Goal: Information Seeking & Learning: Learn about a topic

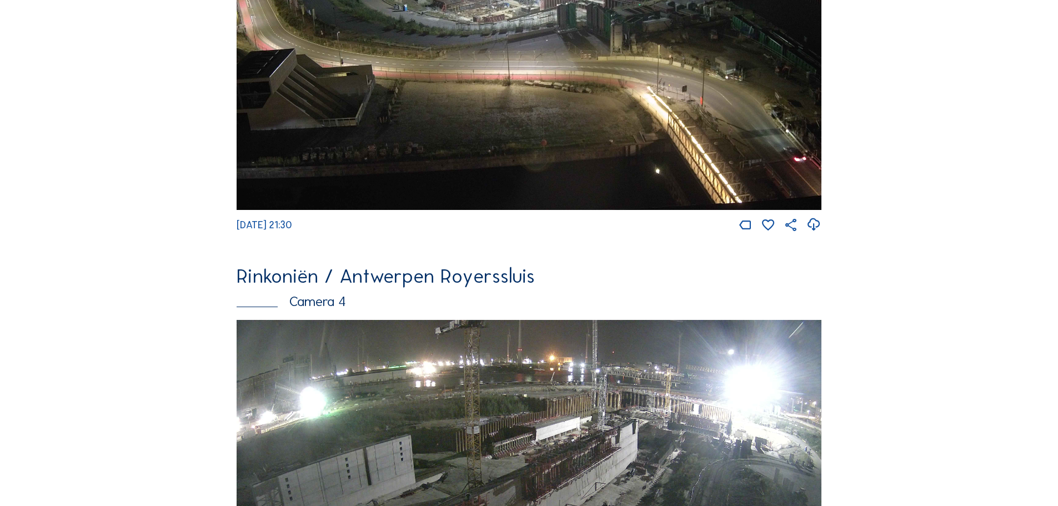
click at [619, 42] on img at bounding box center [529, 45] width 585 height 329
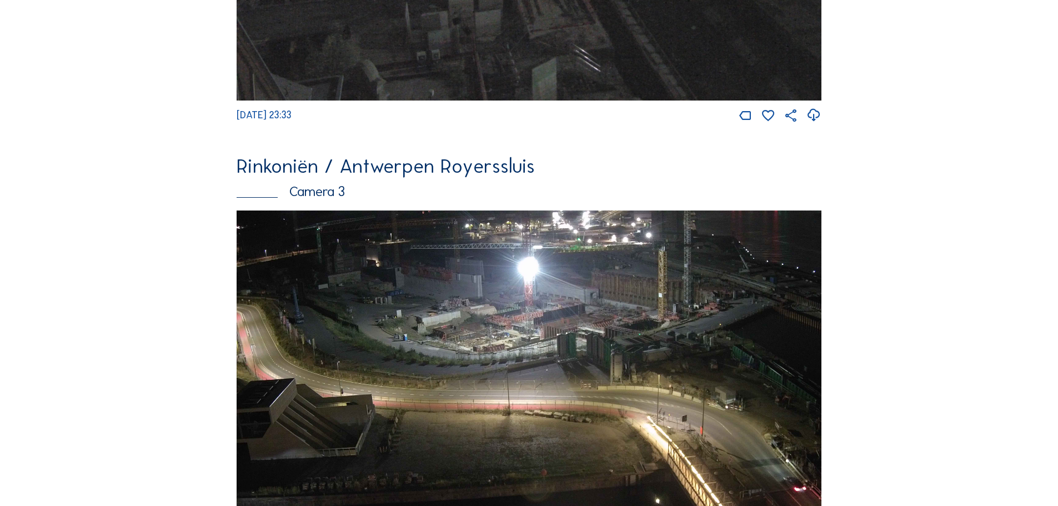
scroll to position [1631, 0]
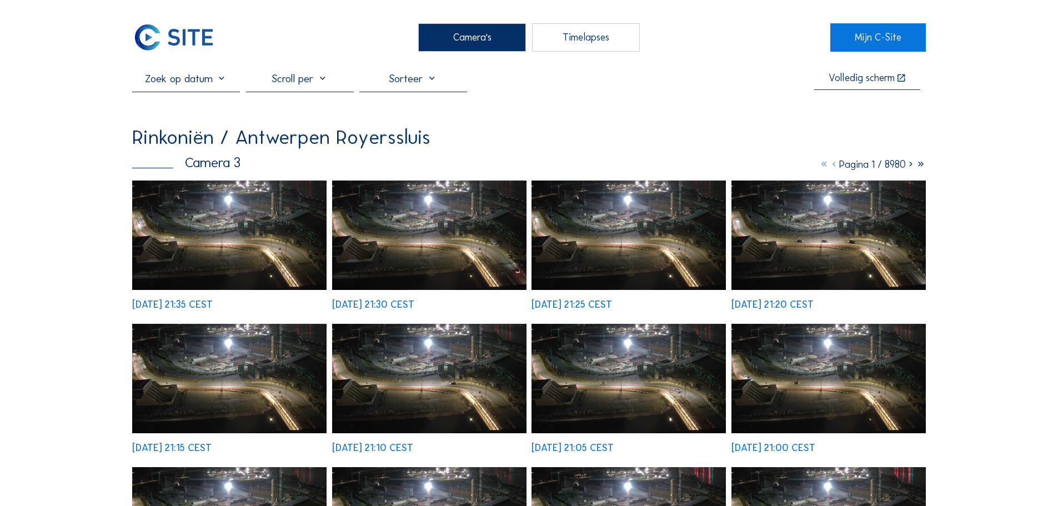
click at [226, 242] on img at bounding box center [229, 234] width 194 height 109
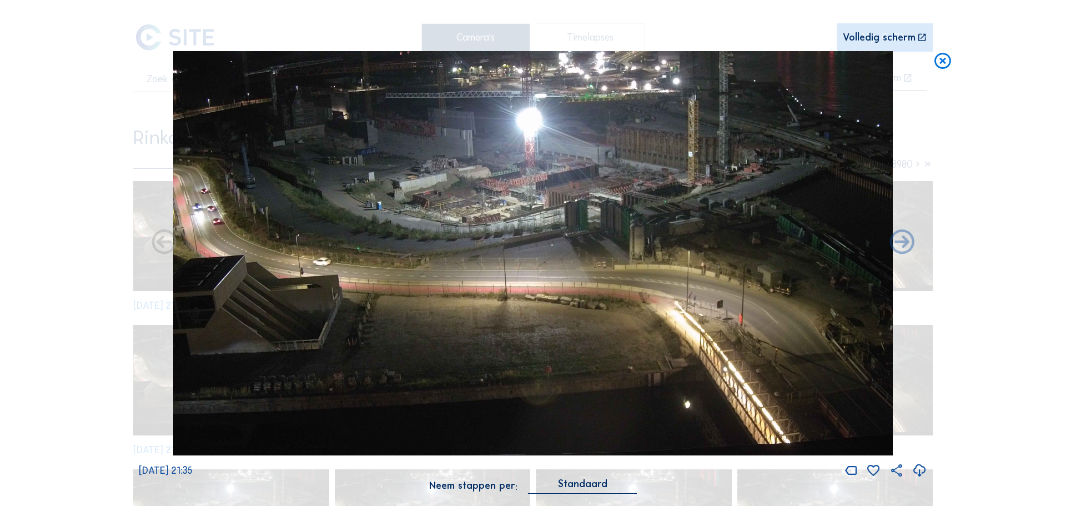
click at [113, 242] on div "Scroll om door de tijd te reizen | Druk op de 'Alt'-[PERSON_NAME] + scroll om t…" at bounding box center [533, 253] width 1066 height 506
click at [942, 61] on icon at bounding box center [943, 61] width 20 height 21
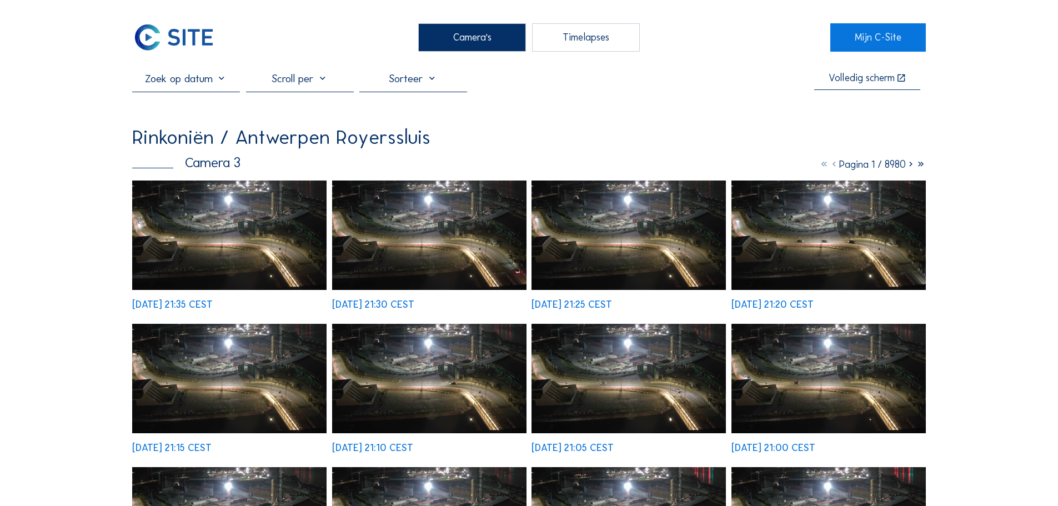
click at [908, 166] on icon at bounding box center [911, 164] width 10 height 12
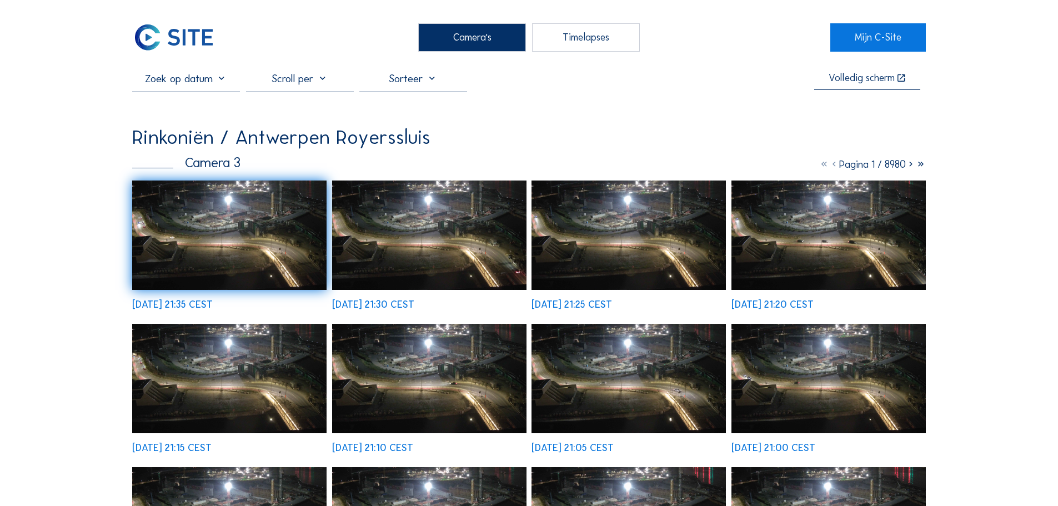
click at [908, 166] on icon at bounding box center [911, 164] width 10 height 12
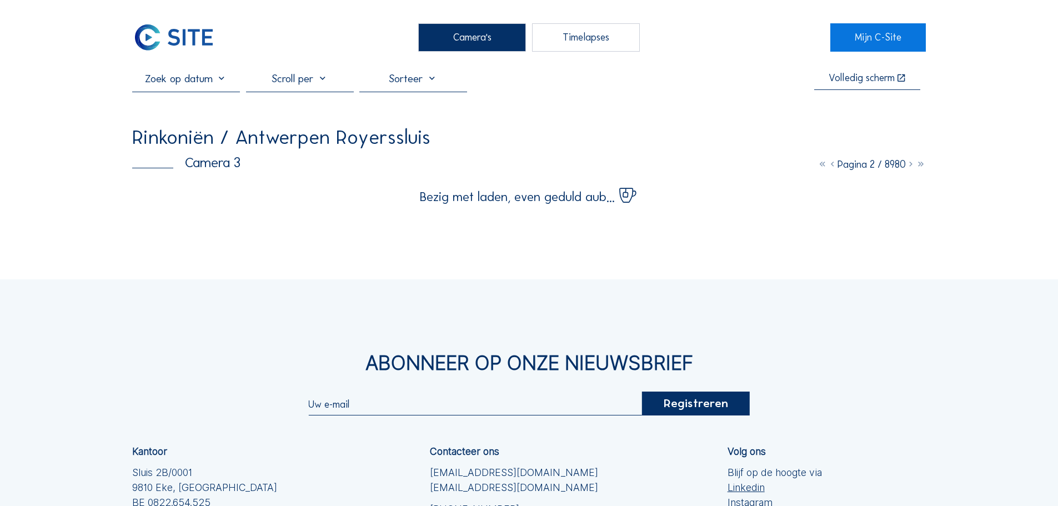
click at [908, 166] on icon at bounding box center [911, 164] width 10 height 12
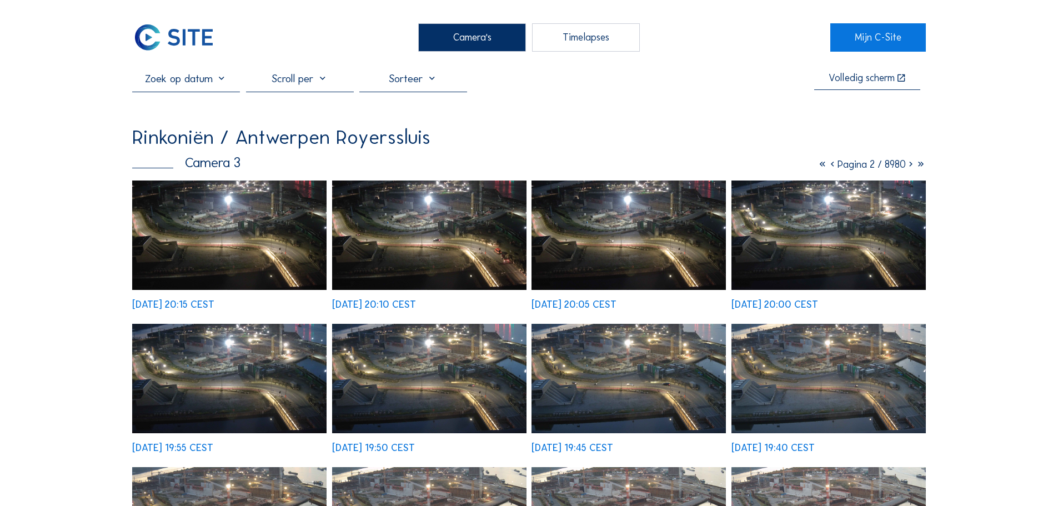
click at [910, 166] on icon at bounding box center [911, 164] width 10 height 12
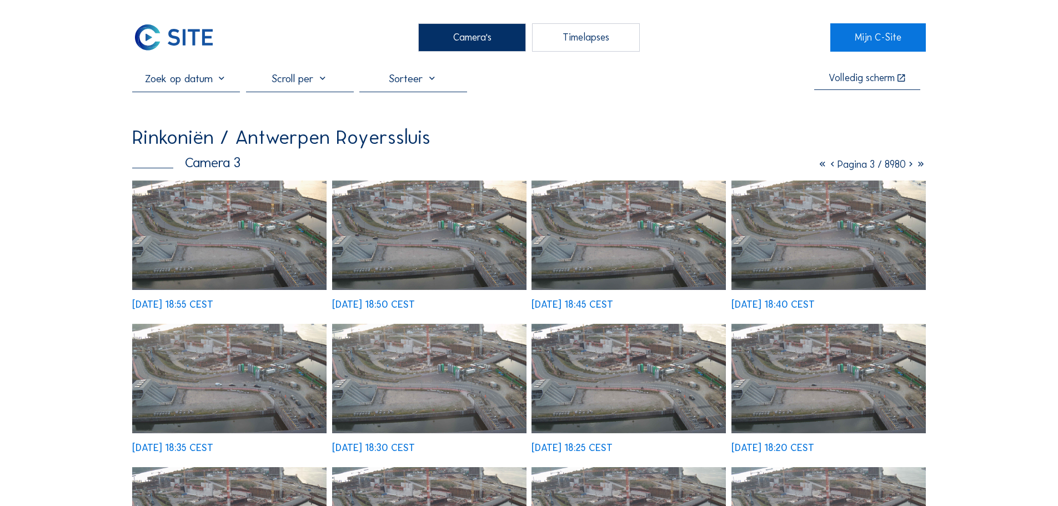
click at [910, 166] on icon at bounding box center [911, 164] width 10 height 12
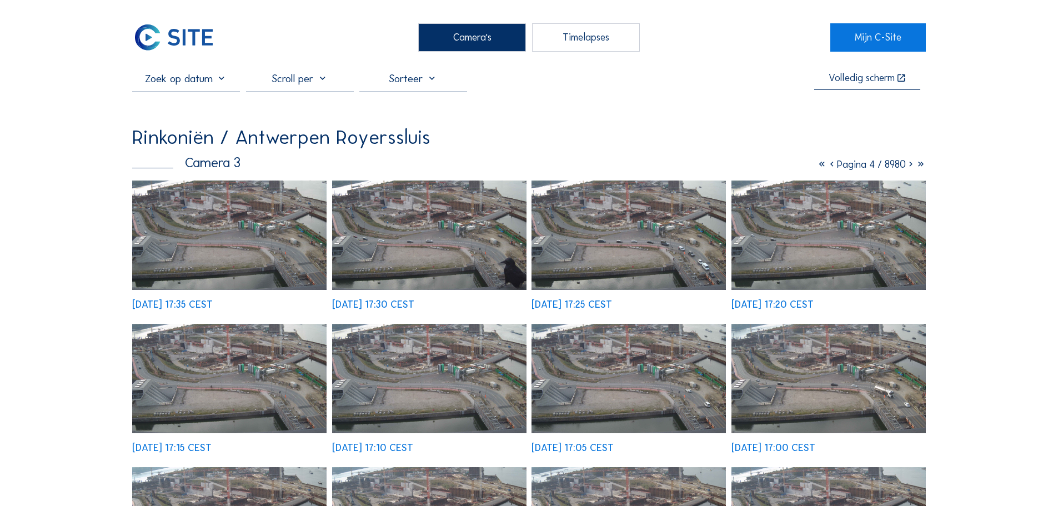
click at [810, 261] on img at bounding box center [828, 234] width 194 height 109
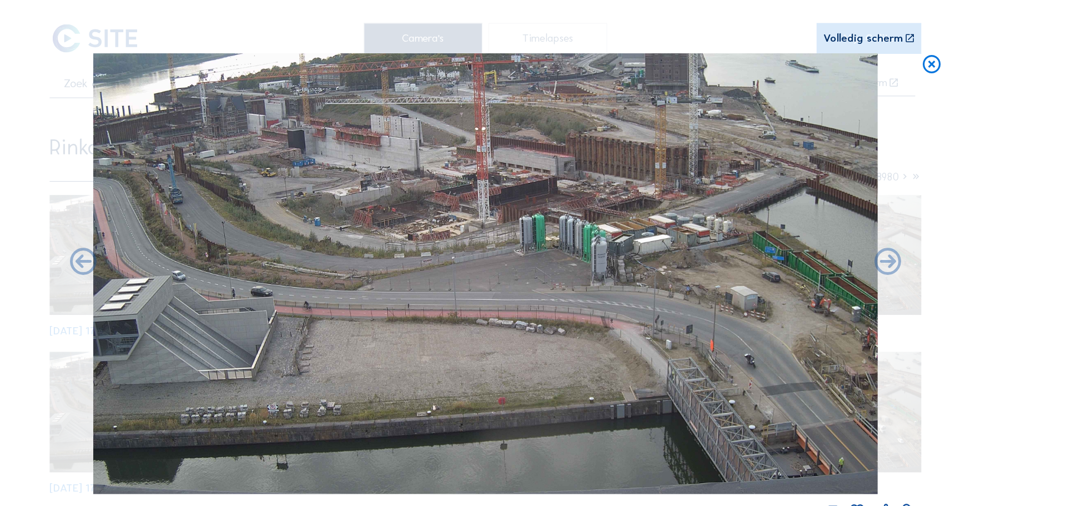
click at [942, 61] on icon at bounding box center [943, 61] width 20 height 21
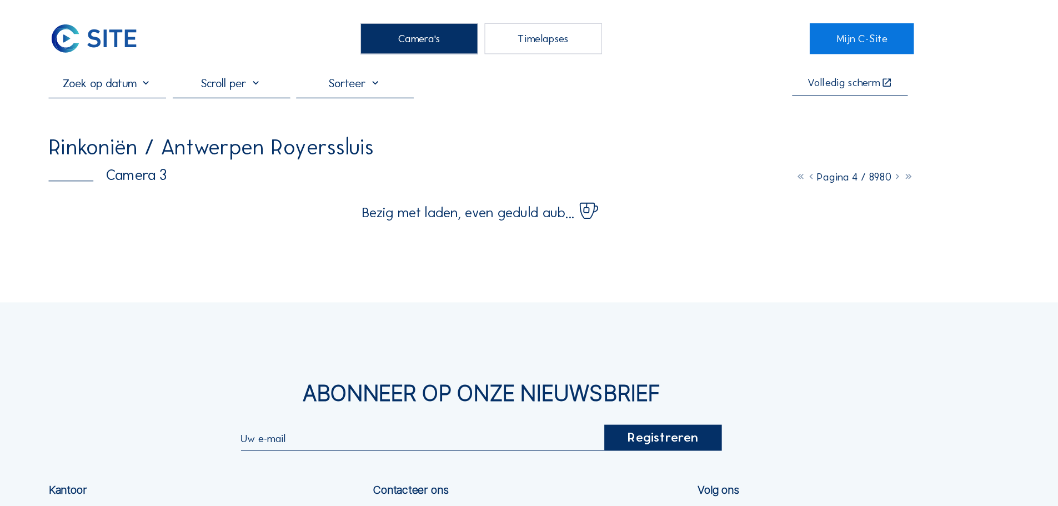
click at [157, 39] on img at bounding box center [173, 37] width 83 height 28
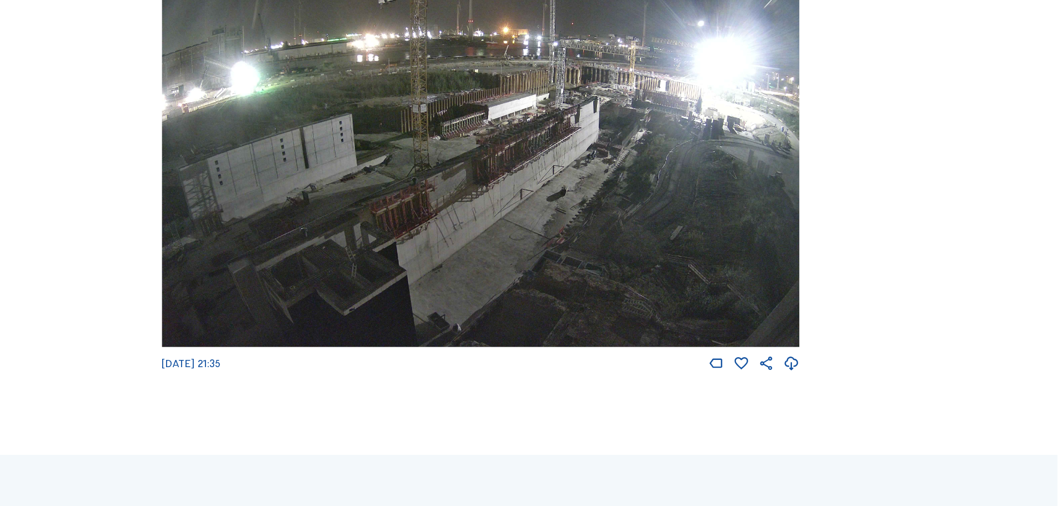
scroll to position [1916, 0]
